Goal: Navigation & Orientation: Understand site structure

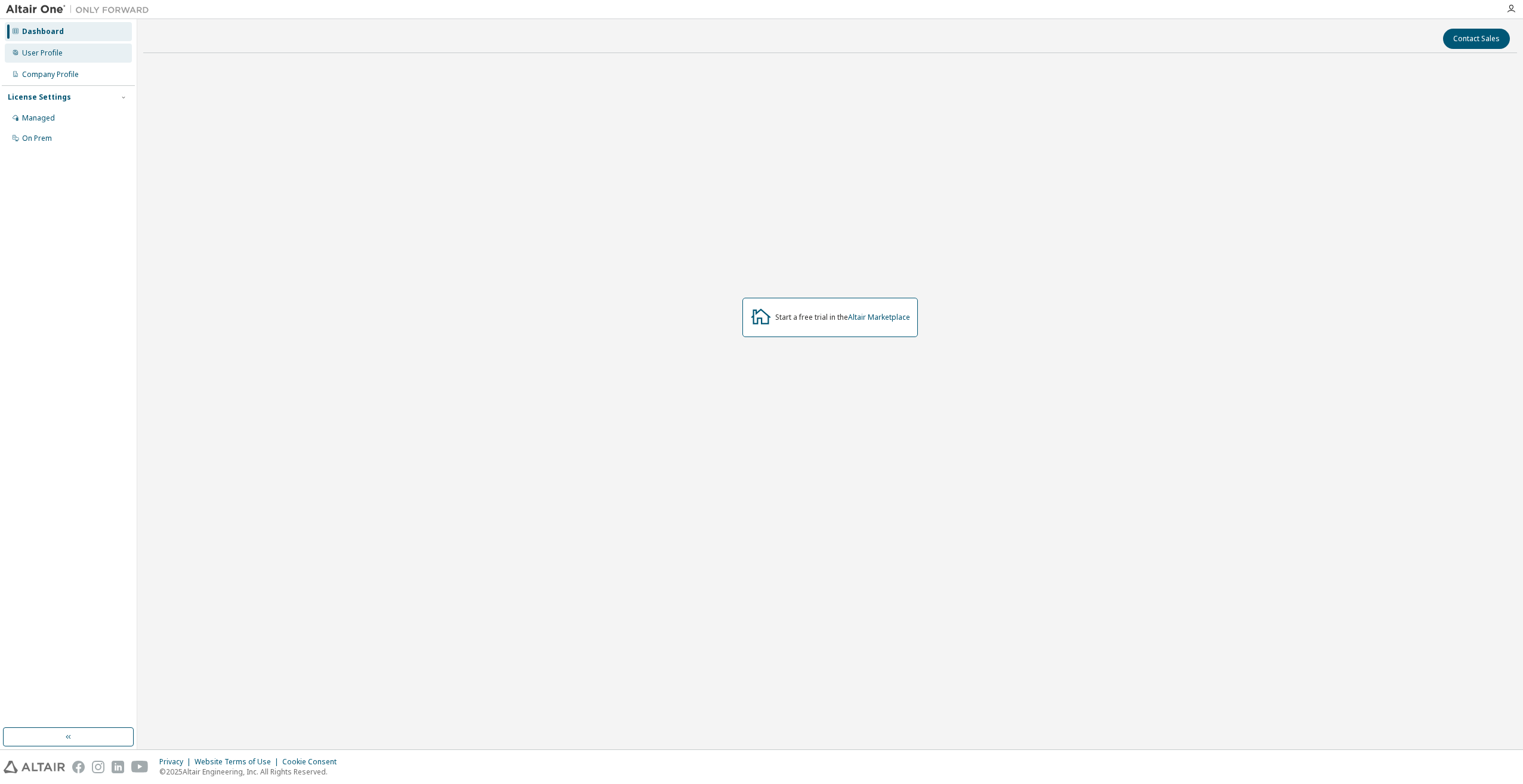
click at [52, 50] on div "User Profile" at bounding box center [42, 53] width 40 height 9
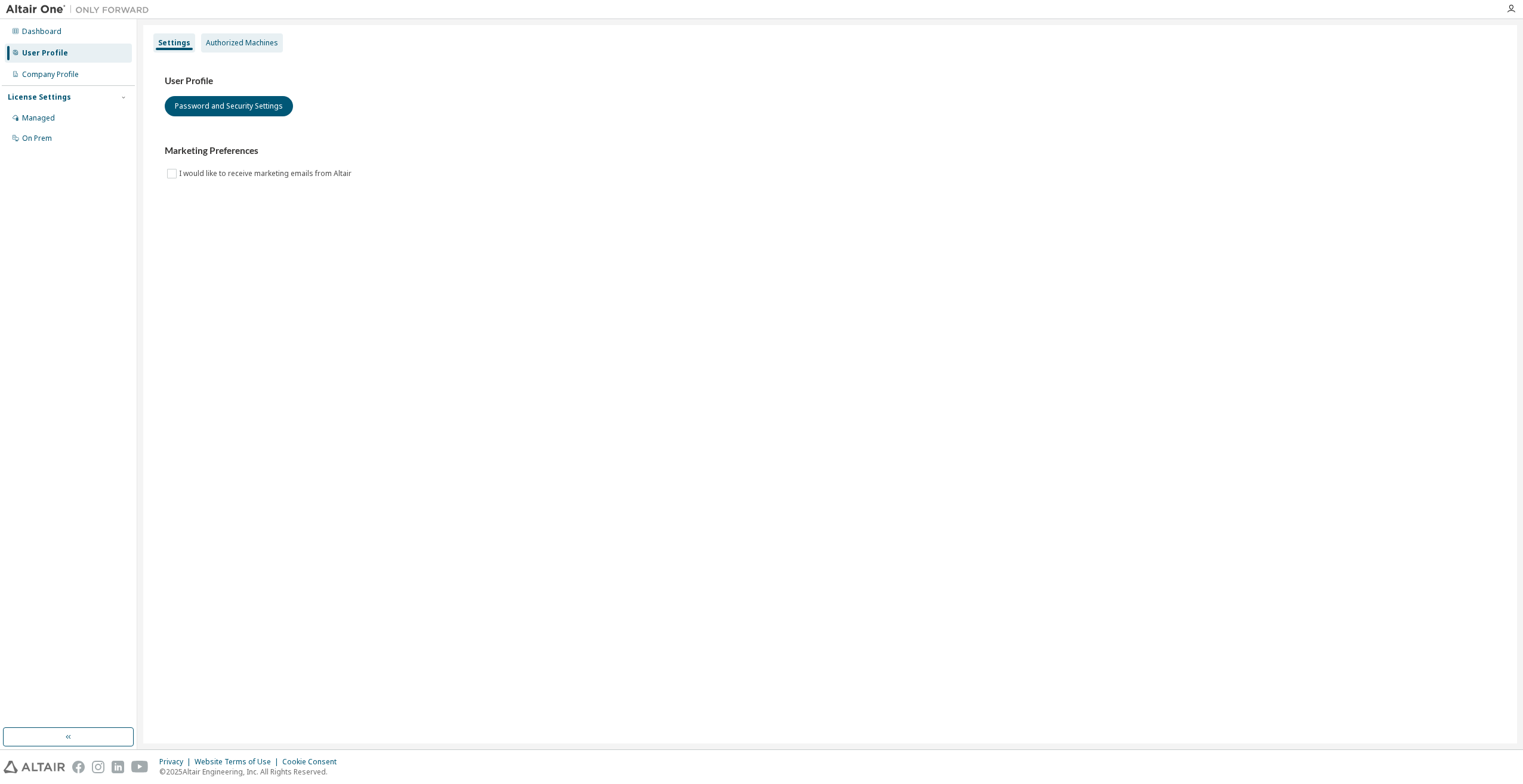
click at [241, 39] on div "Authorized Machines" at bounding box center [242, 43] width 73 height 9
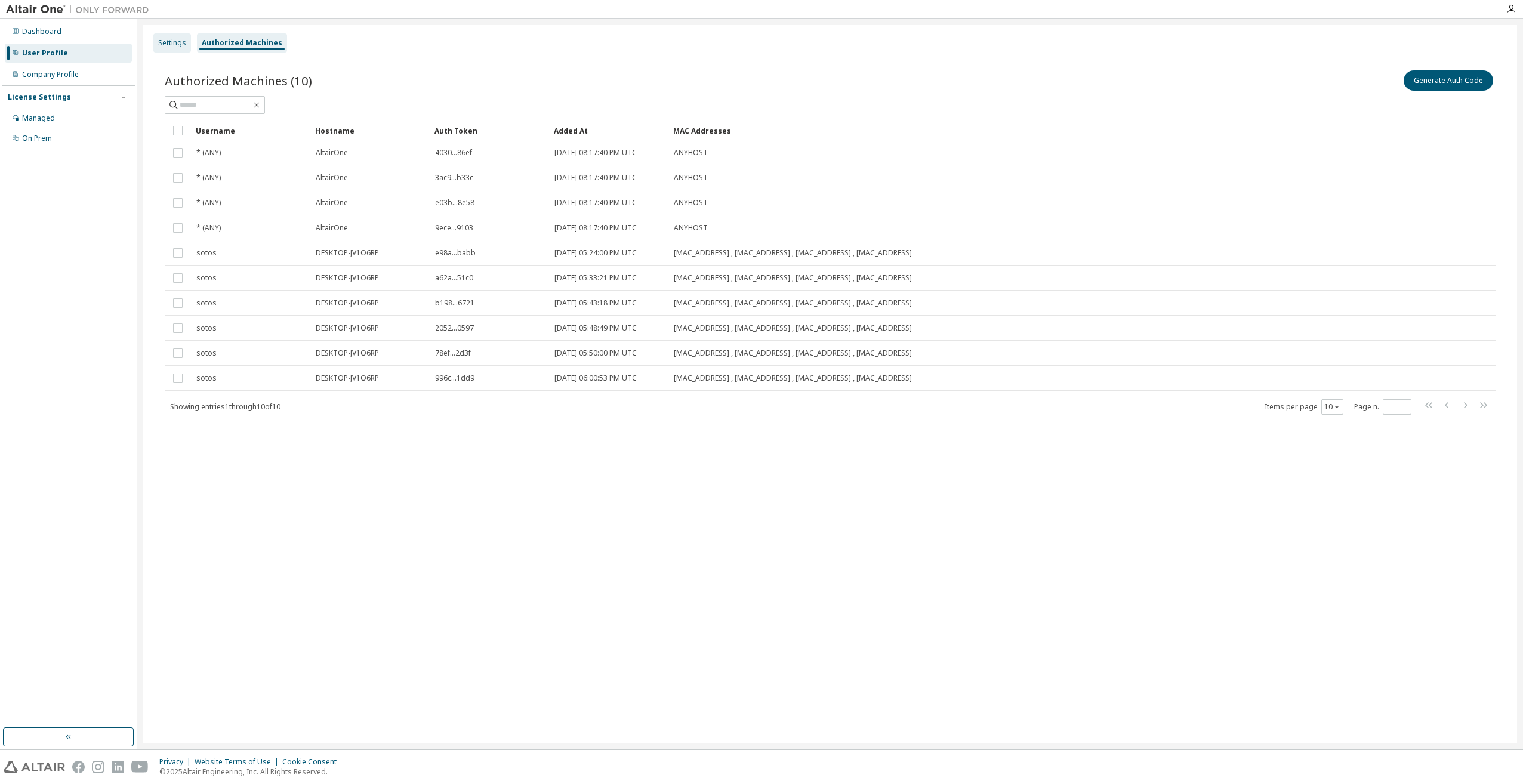
click at [173, 47] on div "Settings" at bounding box center [172, 43] width 28 height 9
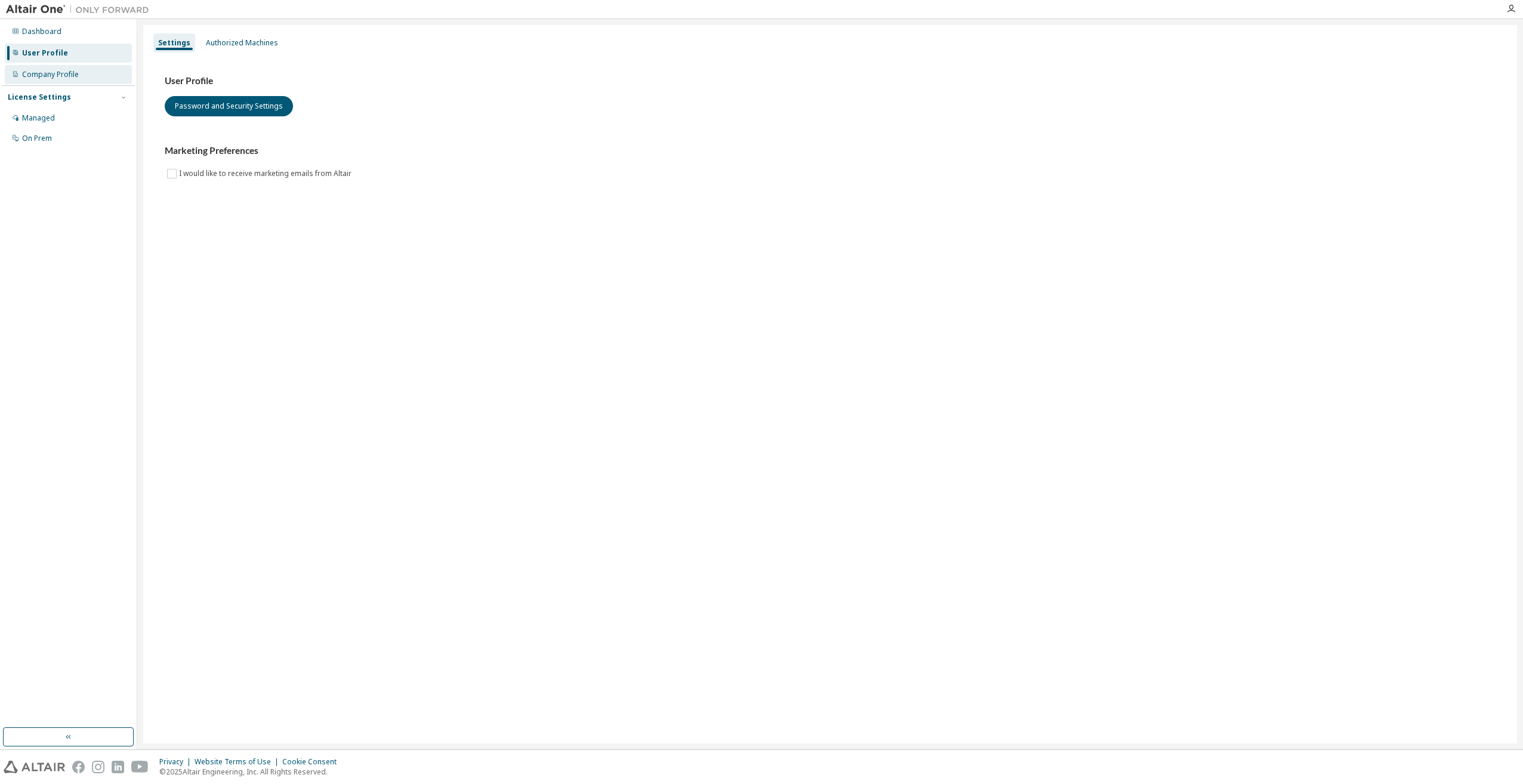
click at [89, 77] on div "Company Profile" at bounding box center [68, 74] width 127 height 19
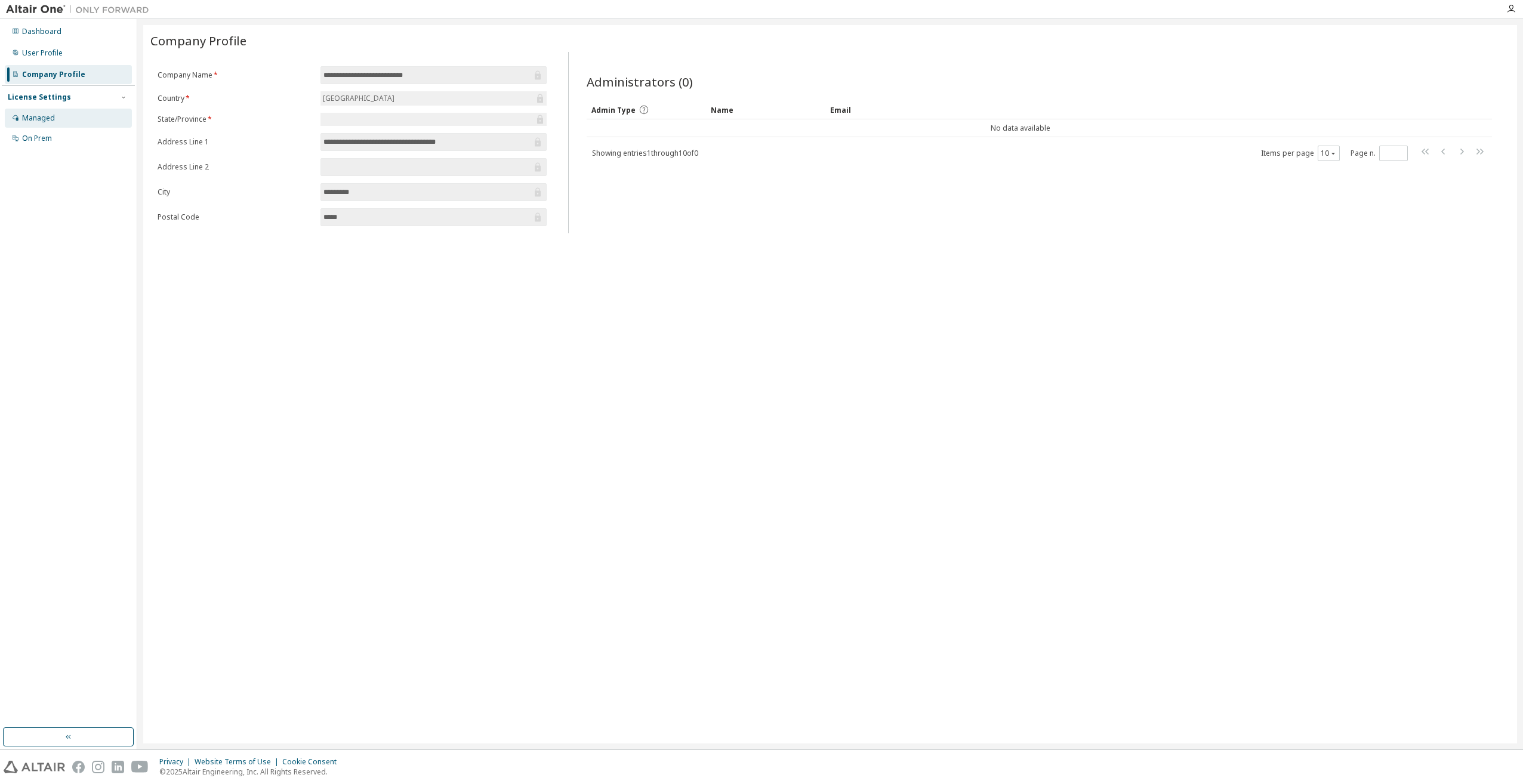
click at [69, 113] on div "Managed" at bounding box center [68, 118] width 127 height 19
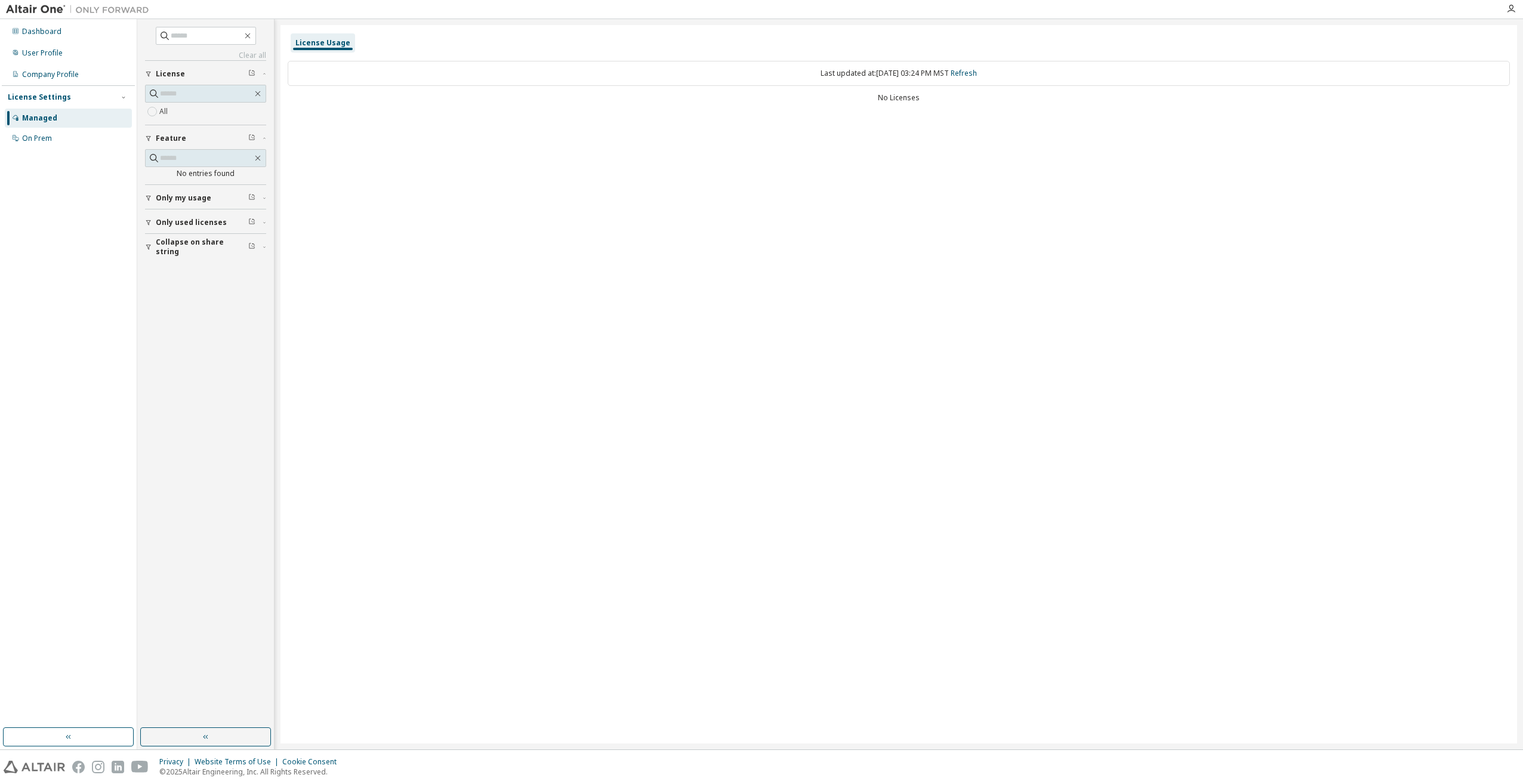
click at [334, 50] on div "License Usage" at bounding box center [322, 42] width 64 height 19
click at [59, 29] on div "Dashboard" at bounding box center [41, 31] width 39 height 9
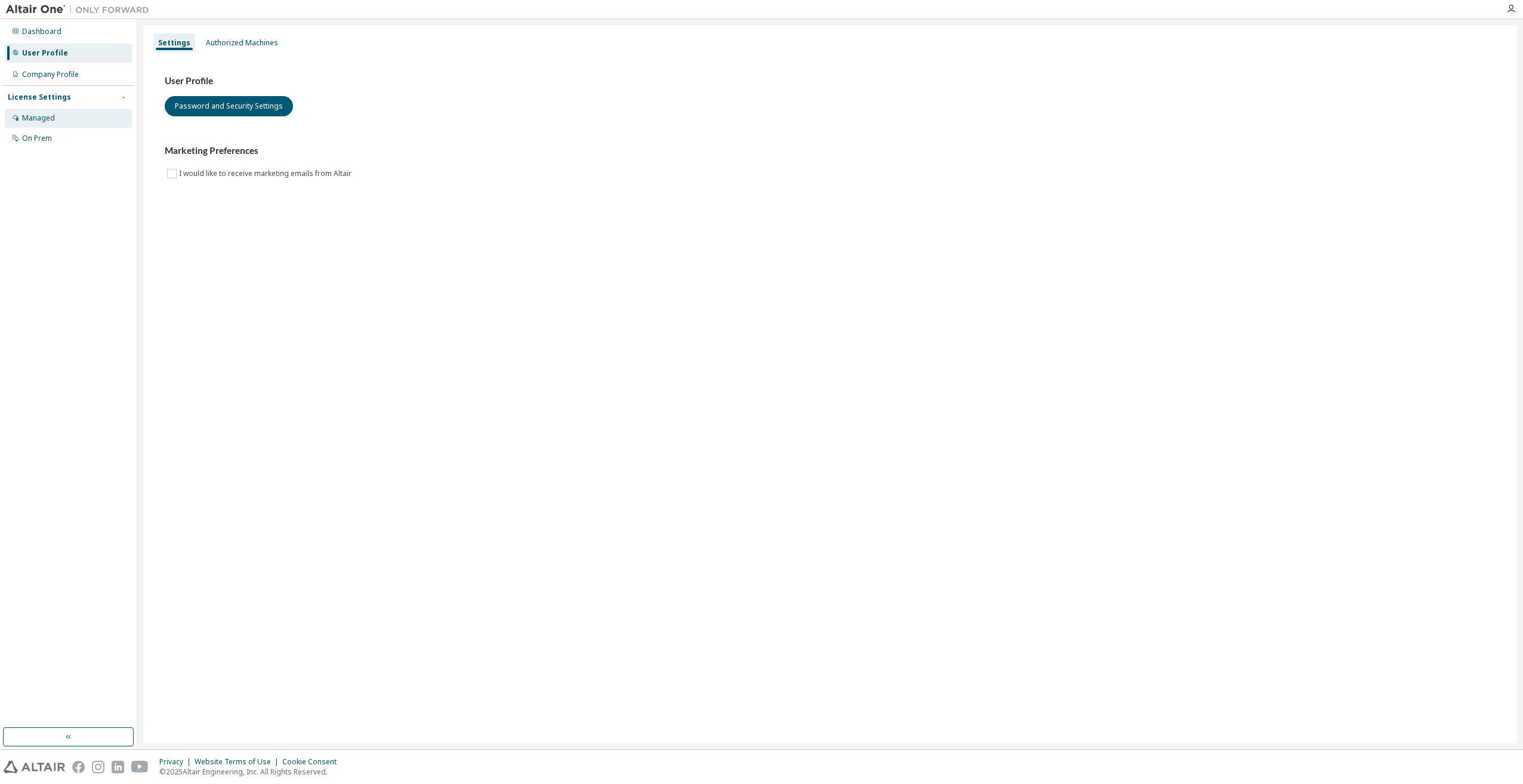
click at [83, 118] on div "Managed" at bounding box center [68, 118] width 127 height 19
